Goal: Information Seeking & Learning: Get advice/opinions

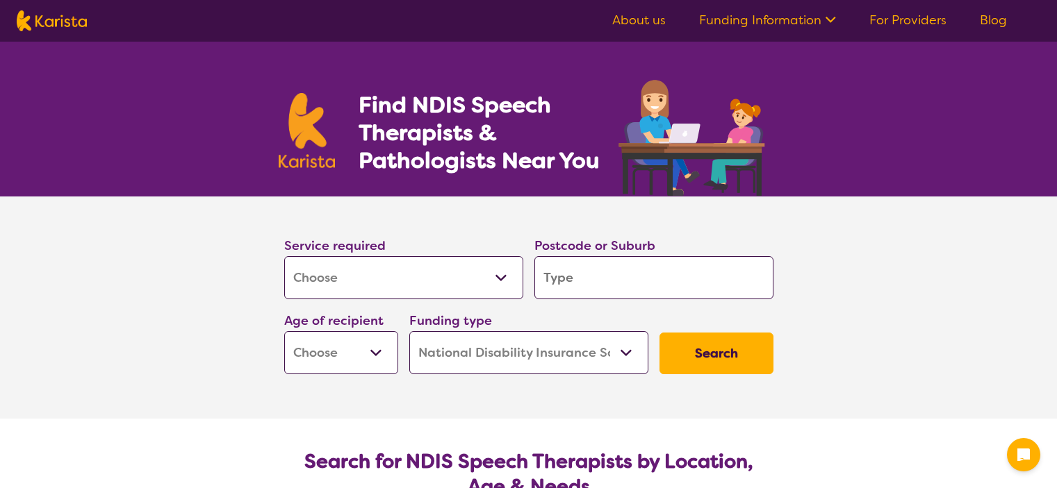
select select "[MEDICAL_DATA]"
select select "NDIS"
select select "[MEDICAL_DATA]"
select select "NDIS"
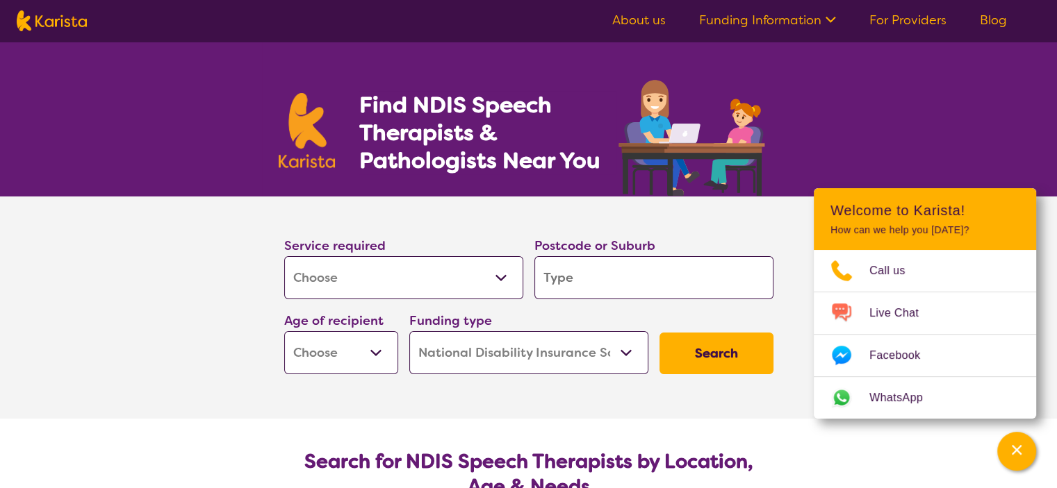
click at [598, 282] on input "search" at bounding box center [653, 277] width 239 height 43
type input "3227"
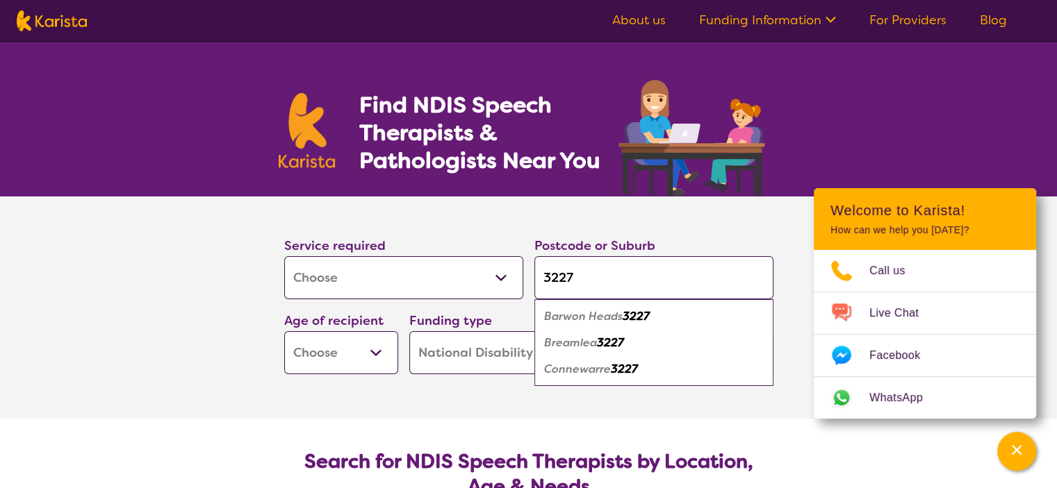
click at [605, 319] on em "Barwon Heads" at bounding box center [583, 316] width 78 height 15
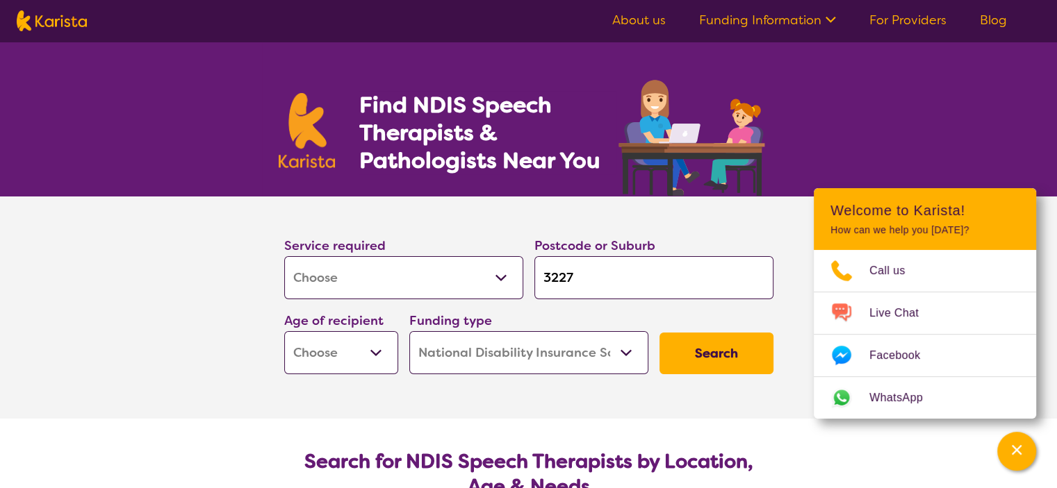
click at [375, 354] on select "Early Childhood - 0 to 9 Child - 10 to 11 Adolescent - 12 to 17 Adult - 18 to 6…" at bounding box center [341, 352] width 114 height 43
select select "AD"
click at [284, 331] on select "Early Childhood - 0 to 9 Child - 10 to 11 Adolescent - 12 to 17 Adult - 18 to 6…" at bounding box center [341, 352] width 114 height 43
select select "AD"
click at [722, 354] on button "Search" at bounding box center [716, 354] width 114 height 42
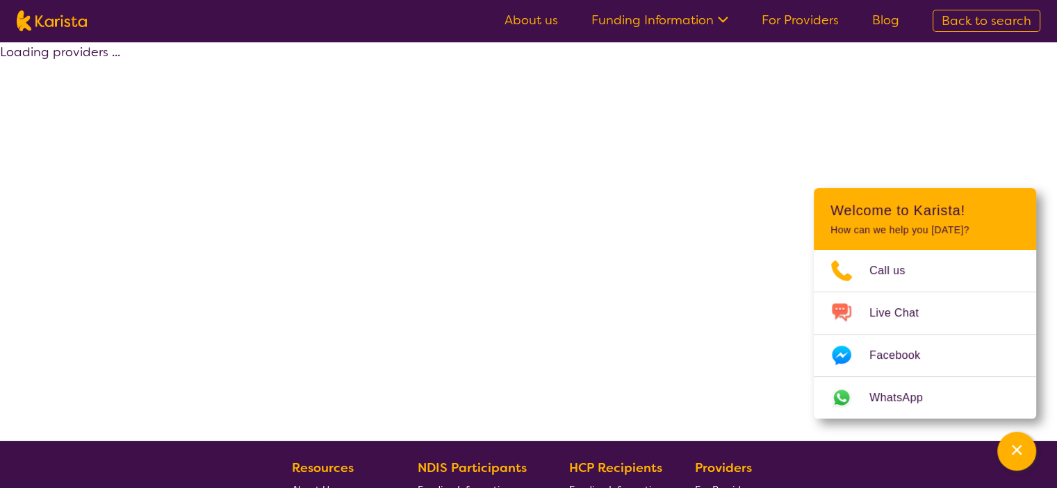
select select "by_score"
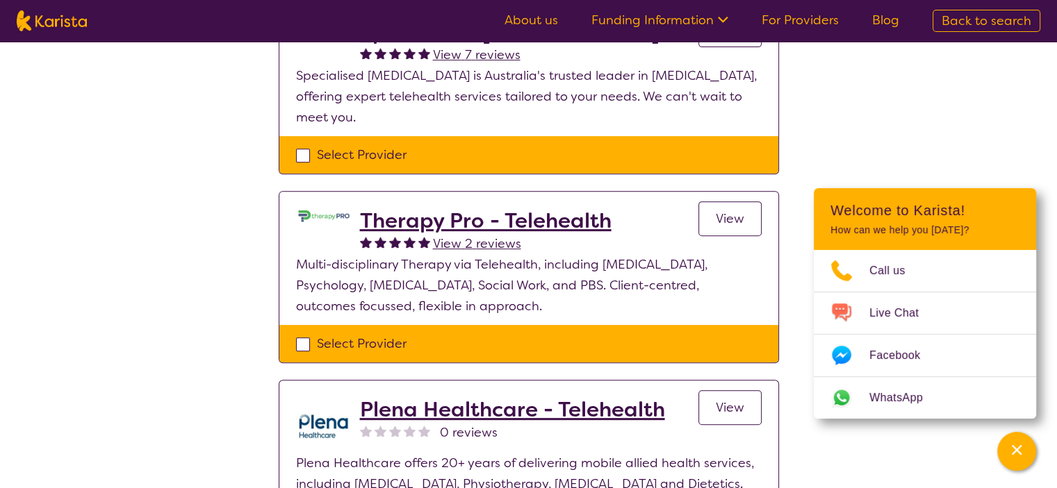
scroll to position [558, 0]
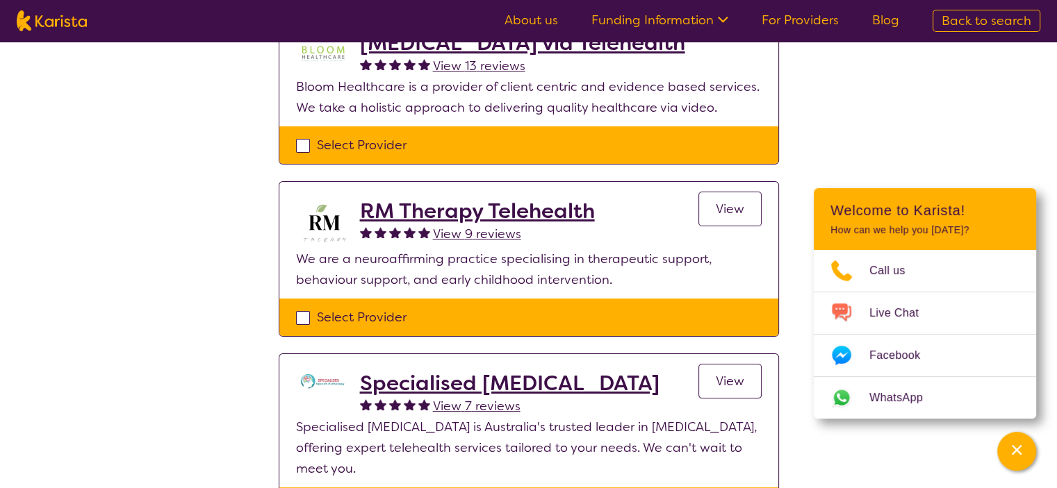
scroll to position [203, 0]
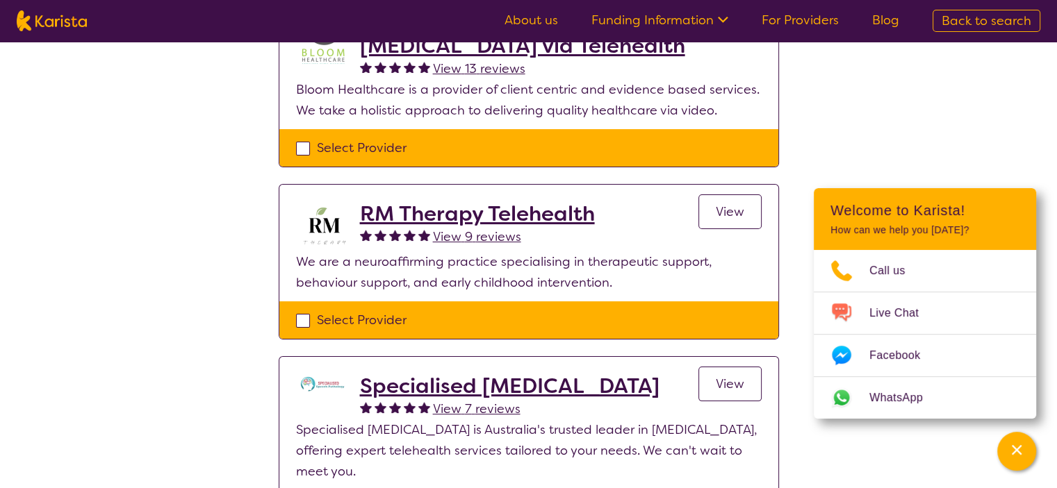
select select "[MEDICAL_DATA]"
select select "AD"
select select "NDIS"
select select "[MEDICAL_DATA]"
select select "AD"
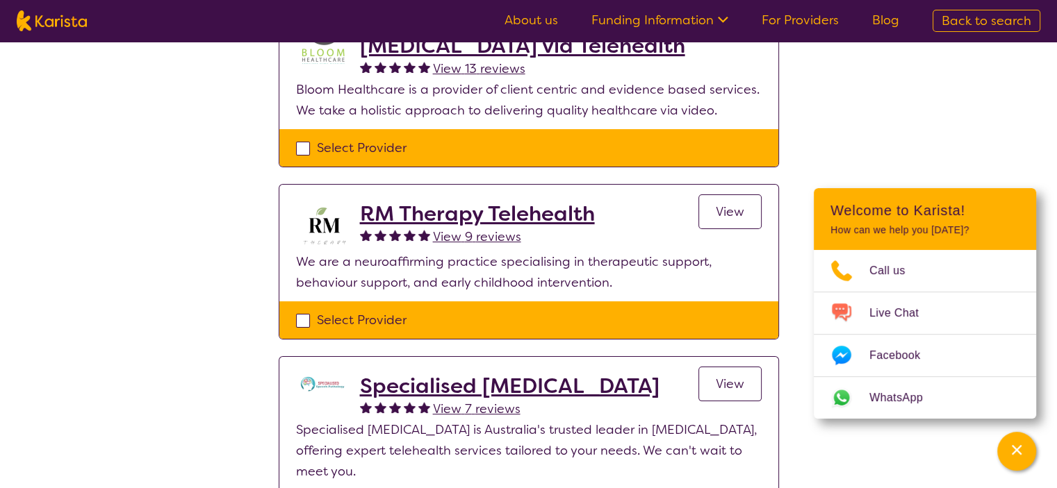
select select "NDIS"
